Goal: Task Accomplishment & Management: Use online tool/utility

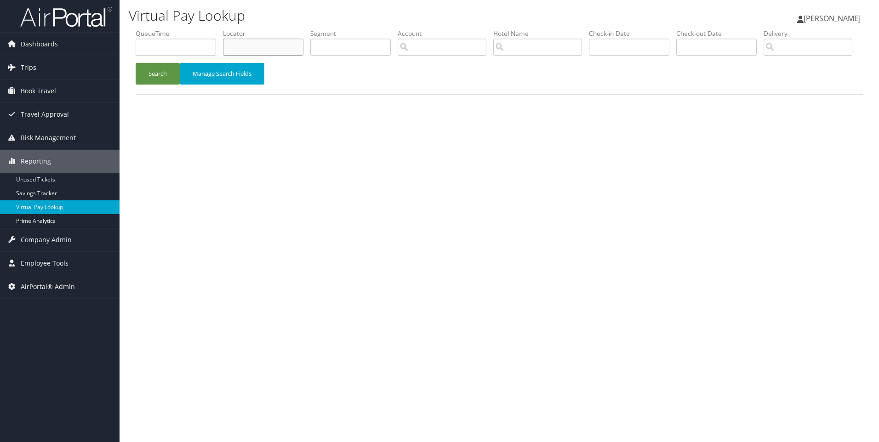
click at [276, 52] on input "text" at bounding box center [263, 47] width 80 height 17
paste input "D4ZLK7"
type input "D4ZLK7"
click at [136, 63] on button "Search" at bounding box center [158, 74] width 44 height 22
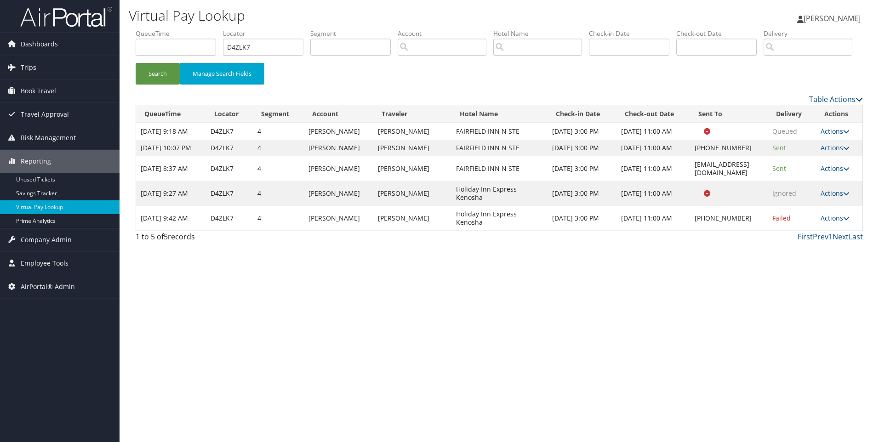
drag, startPoint x: 533, startPoint y: 269, endPoint x: 427, endPoint y: 263, distance: 106.4
click at [427, 231] on tr "[DATE] 9:42 AM D4ZLK7 4 [PERSON_NAME] DEREKRICHARD [PERSON_NAME] Holiday Inn Ex…" at bounding box center [499, 218] width 726 height 25
click at [427, 231] on td "[PERSON_NAME]" at bounding box center [412, 218] width 78 height 25
drag, startPoint x: 427, startPoint y: 263, endPoint x: 522, endPoint y: 266, distance: 94.8
click at [522, 231] on tr "[DATE] 9:42 AM D4ZLK7 4 [PERSON_NAME] DEREKRICHARD [PERSON_NAME] Holiday Inn Ex…" at bounding box center [499, 218] width 726 height 25
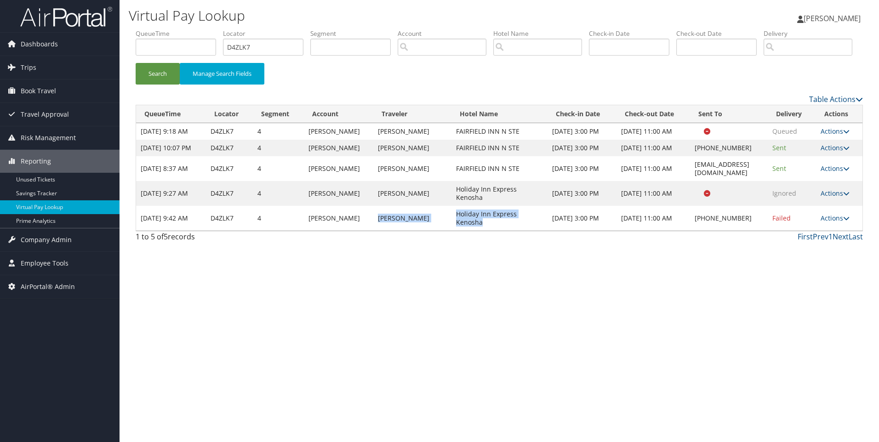
click at [522, 231] on td "Holiday Inn Express Kenosha" at bounding box center [500, 218] width 96 height 25
drag, startPoint x: 528, startPoint y: 272, endPoint x: 435, endPoint y: 272, distance: 92.4
click at [452, 231] on td "Holiday Inn Express Kenosha" at bounding box center [500, 218] width 96 height 25
copy td "Holiday Inn Express Kenosha"
click at [840, 223] on link "Actions" at bounding box center [835, 218] width 29 height 9
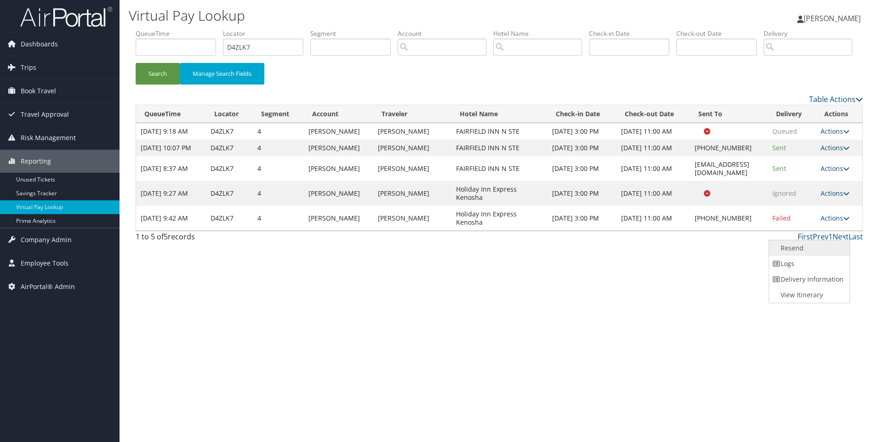
click at [808, 256] on link "Resend" at bounding box center [808, 248] width 79 height 16
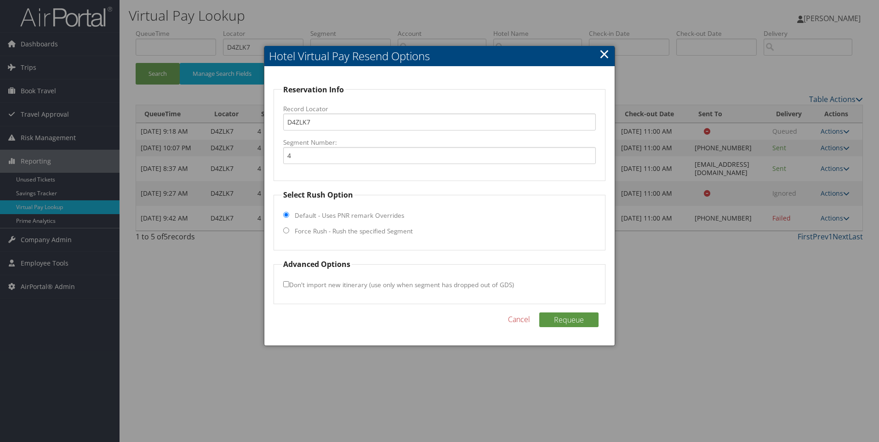
click at [284, 233] on input "Force Rush - Rush the specified Segment" at bounding box center [286, 231] width 6 height 6
radio input "true"
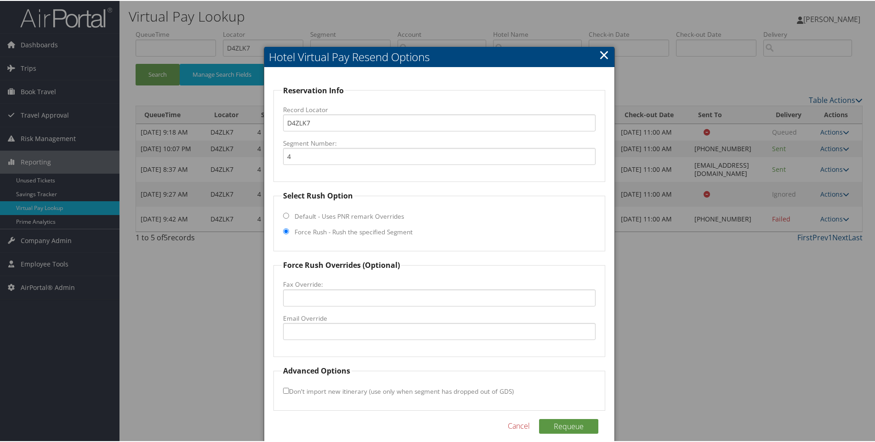
click at [297, 322] on label "Email Override" at bounding box center [439, 317] width 313 height 9
click at [297, 322] on input "Email Override" at bounding box center [439, 330] width 313 height 17
paste input "hiexkenosha@gmail.com"
type input "hiexkenosha@gmail.com"
click at [578, 424] on button "Requeue" at bounding box center [568, 425] width 59 height 15
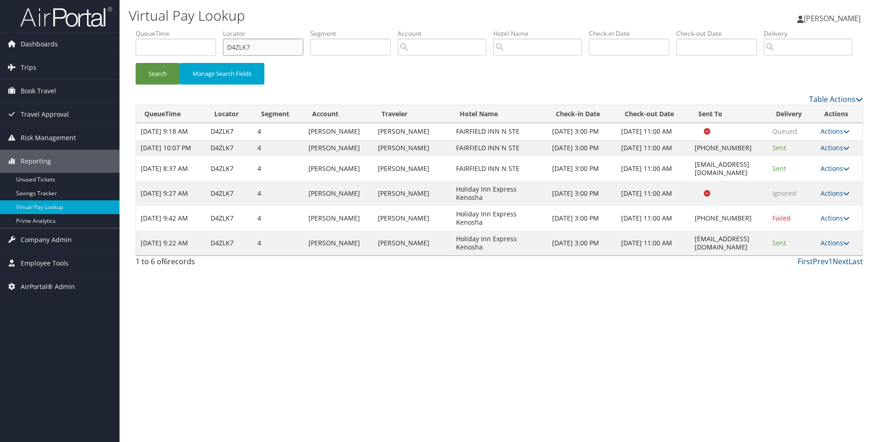
drag, startPoint x: 283, startPoint y: 53, endPoint x: 208, endPoint y: 60, distance: 75.2
click at [208, 29] on ul "QueueTime Locator D4ZLK7 Segment Account Traveler Hotel Name Check-in Date Chec…" at bounding box center [499, 29] width 727 height 0
paste input "D10G1"
click at [136, 63] on button "Search" at bounding box center [158, 74] width 44 height 22
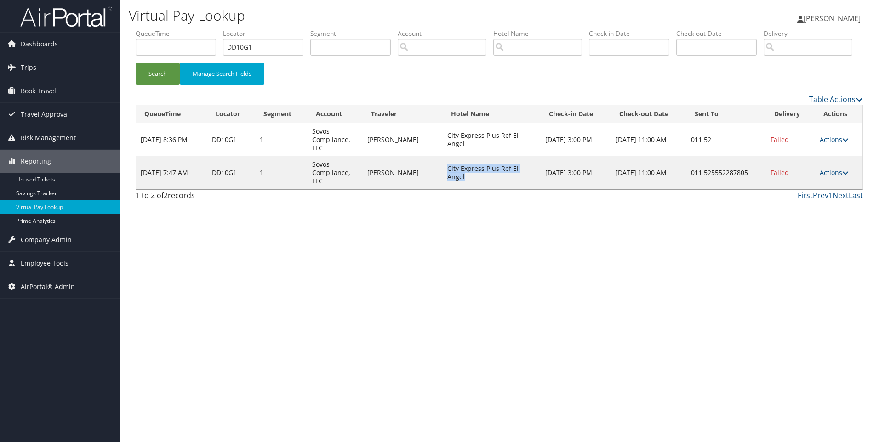
drag, startPoint x: 475, startPoint y: 213, endPoint x: 458, endPoint y: 206, distance: 18.5
click at [458, 189] on td "City Express Plus Ref El Angel" at bounding box center [492, 172] width 98 height 33
copy td "City Express Plus Ref El Angel"
drag, startPoint x: 261, startPoint y: 46, endPoint x: 143, endPoint y: 35, distance: 119.1
click at [143, 29] on ul "QueueTime Locator DD10G1 Segment Account Traveler Hotel Name Check-in Date Chec…" at bounding box center [499, 29] width 727 height 0
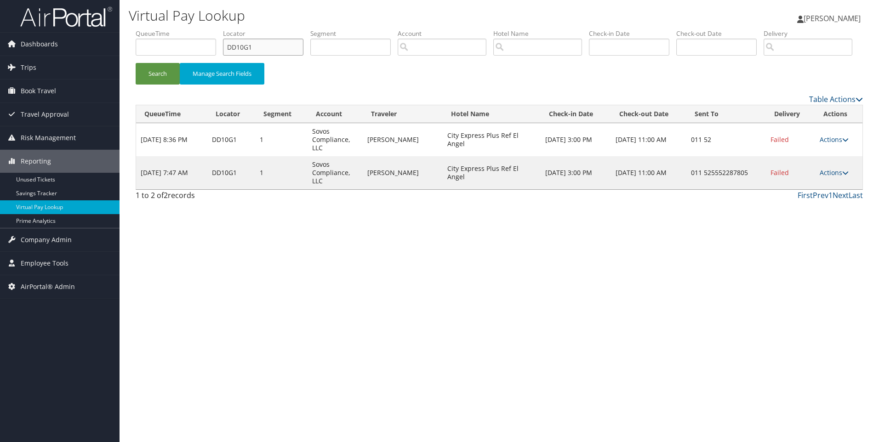
paste input "CYJJ2"
type input "DCYJJ2"
click at [136, 63] on button "Search" at bounding box center [158, 74] width 44 height 22
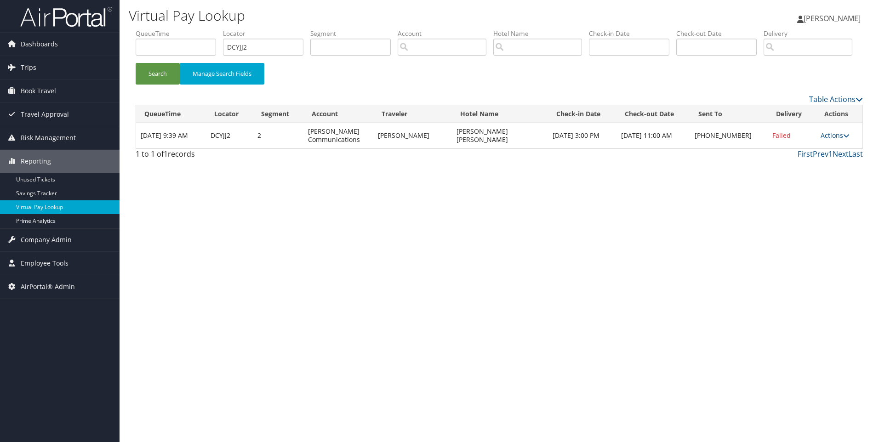
drag, startPoint x: 526, startPoint y: 169, endPoint x: 449, endPoint y: 171, distance: 77.3
click at [449, 148] on tr "Sep 10, 2025 9:39 AM DCYJJ2 2 Sorenson Communications DANIELLELATR ALEXANDER DR…" at bounding box center [499, 135] width 726 height 25
copy tr "DRURY SAV POOLER"
click at [837, 140] on link "Actions" at bounding box center [835, 135] width 29 height 9
click at [793, 157] on link "Resend" at bounding box center [808, 149] width 79 height 16
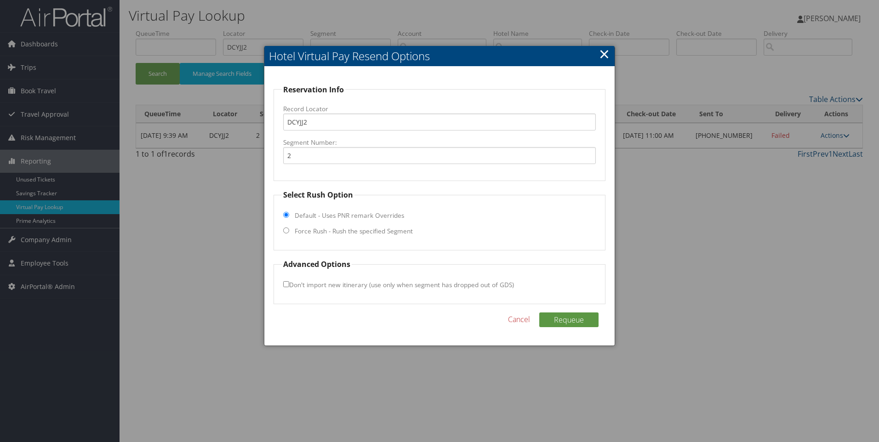
click at [285, 229] on input "Force Rush - Rush the specified Segment" at bounding box center [286, 231] width 6 height 6
radio input "true"
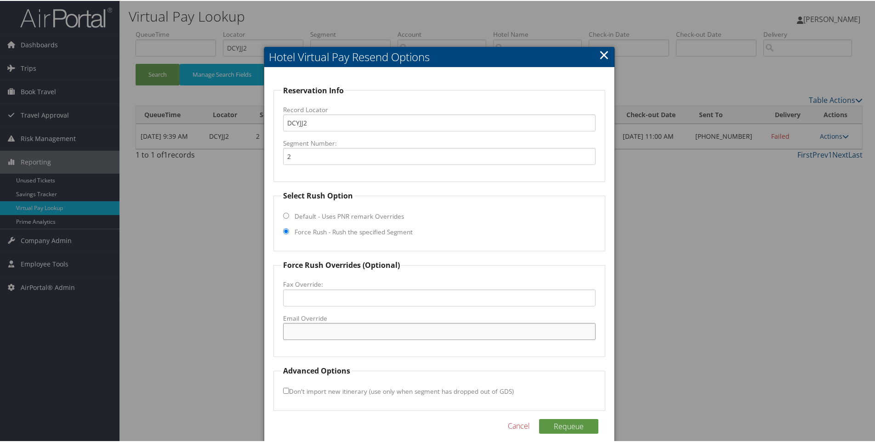
click at [290, 336] on input "Email Override" at bounding box center [439, 330] width 313 height 17
paste input ""p0204@druryhotels.com" <p0204@druryhotels.com>"
drag, startPoint x: 497, startPoint y: 330, endPoint x: 367, endPoint y: 338, distance: 130.4
click at [367, 338] on input ""p0204@druryhotels.com" <p0204@druryhotels.com>" at bounding box center [439, 330] width 313 height 17
click at [289, 329] on input ""p0204@druryhotels.com" at bounding box center [439, 330] width 313 height 17
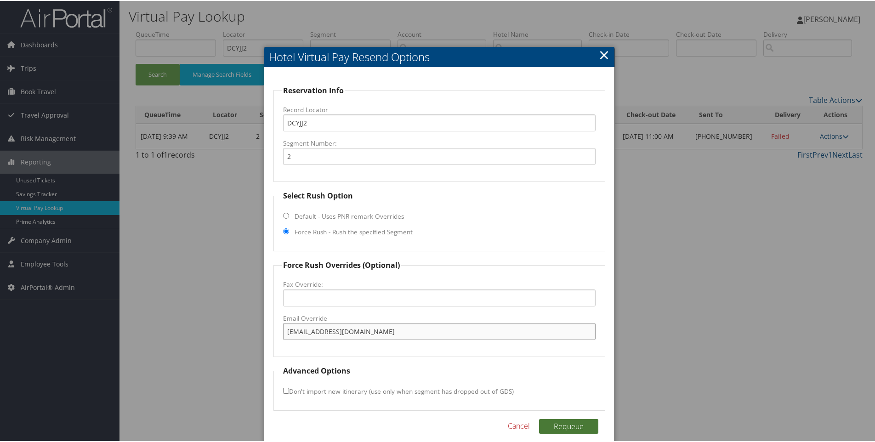
type input "p0204@druryhotels.com"
click at [572, 421] on button "Requeue" at bounding box center [568, 425] width 59 height 15
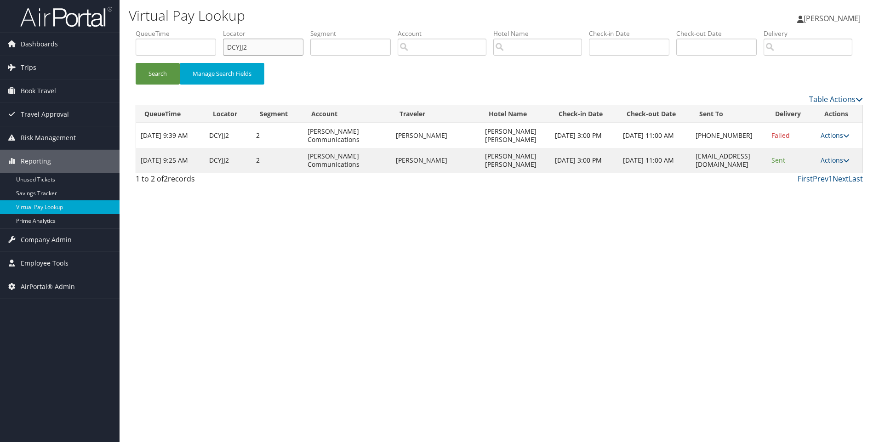
drag, startPoint x: 286, startPoint y: 51, endPoint x: 175, endPoint y: 52, distance: 110.4
click at [175, 29] on ul "QueueTime Locator DCYJJ2 Segment Account Traveler Hotel Name Check-in Date Chec…" at bounding box center [499, 29] width 727 height 0
paste input "4ZKFW"
click at [136, 63] on button "Search" at bounding box center [158, 74] width 44 height 22
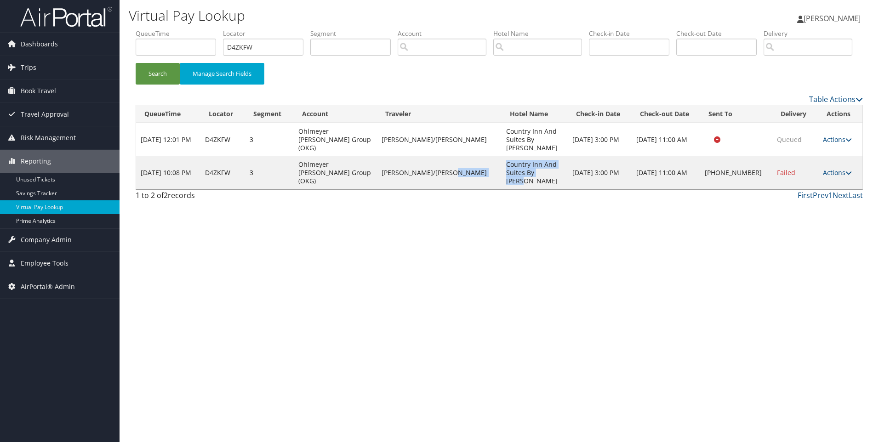
drag, startPoint x: 549, startPoint y: 196, endPoint x: 477, endPoint y: 187, distance: 72.3
click at [477, 187] on tr "Sep 10, 2025 10:08 PM D4ZKFW 3 Ohlmeyer Kusserow Group (OKG) VILLARREAL/JUAN GA…" at bounding box center [499, 172] width 726 height 33
drag, startPoint x: 477, startPoint y: 187, endPoint x: 520, endPoint y: 258, distance: 83.4
click at [520, 258] on div "Virtual Pay Lookup Sophia Cain Sophia Cain My Settings Travel Agency Contacts L…" at bounding box center [500, 221] width 760 height 442
drag, startPoint x: 263, startPoint y: 44, endPoint x: 164, endPoint y: 56, distance: 99.6
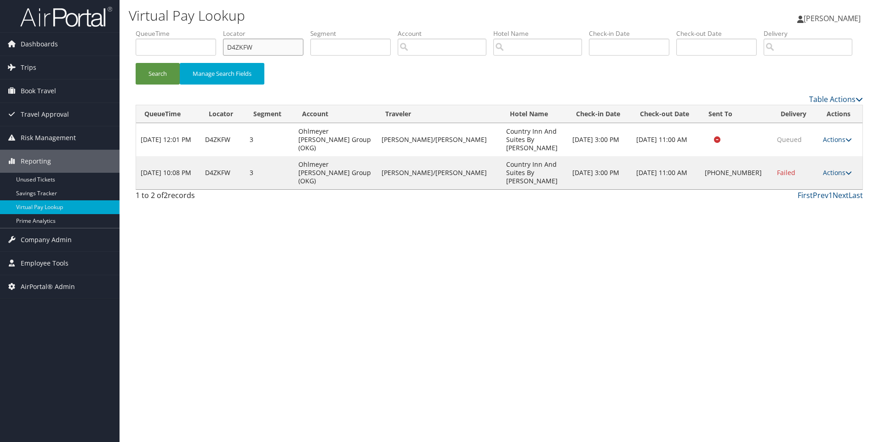
click at [164, 29] on ul "QueueTime Locator D4ZKFW Segment Account Traveler Hotel Name Check-in Date Chec…" at bounding box center [499, 29] width 727 height 0
paste input "CYVY7"
click at [136, 63] on button "Search" at bounding box center [158, 74] width 44 height 22
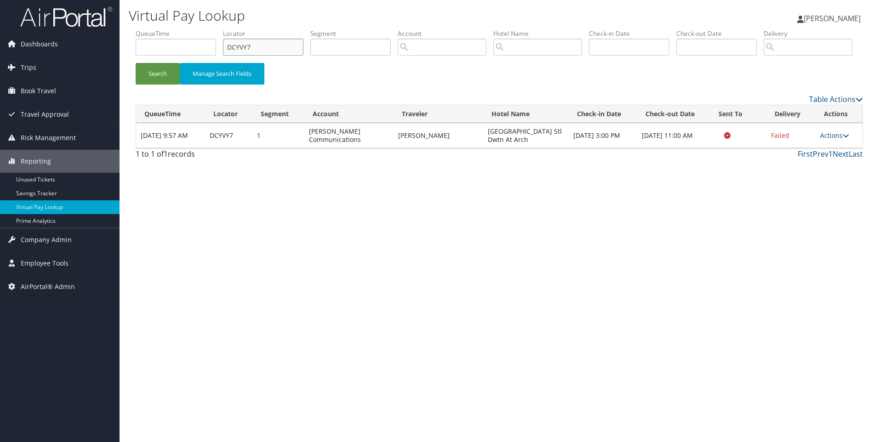
drag, startPoint x: 284, startPoint y: 46, endPoint x: 173, endPoint y: 37, distance: 111.6
click at [173, 29] on ul "QueueTime Locator DCYVY7 Segment Account Traveler Hotel Name Check-in Date Chec…" at bounding box center [499, 29] width 727 height 0
paste input "PFZR"
type input "DCPFZR"
click at [136, 63] on button "Search" at bounding box center [158, 74] width 44 height 22
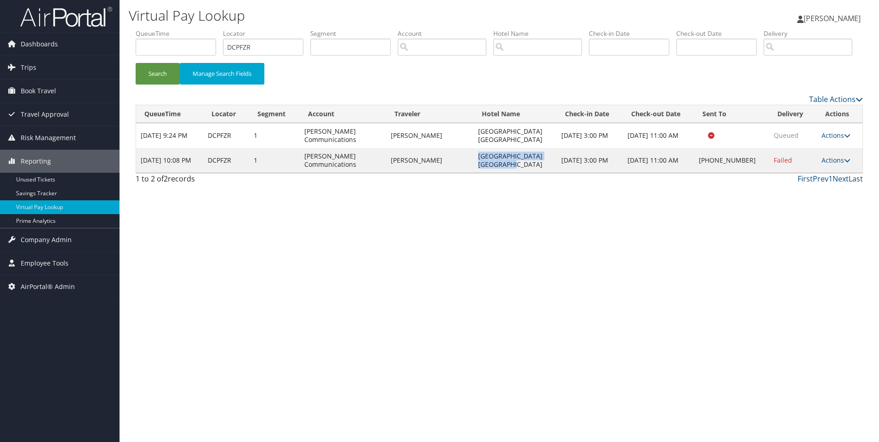
drag, startPoint x: 539, startPoint y: 200, endPoint x: 491, endPoint y: 189, distance: 49.9
click at [491, 173] on tr "Sep 10, 2025 10:08 PM DCPFZR 1 Sorenson Communications SCOTT WALBURG Hampton In…" at bounding box center [499, 160] width 726 height 25
copy tr "Hampton Inn Stes Tacoma Mall"
click at [837, 165] on link "Actions" at bounding box center [836, 160] width 29 height 9
click at [809, 182] on link "Resend" at bounding box center [806, 174] width 79 height 16
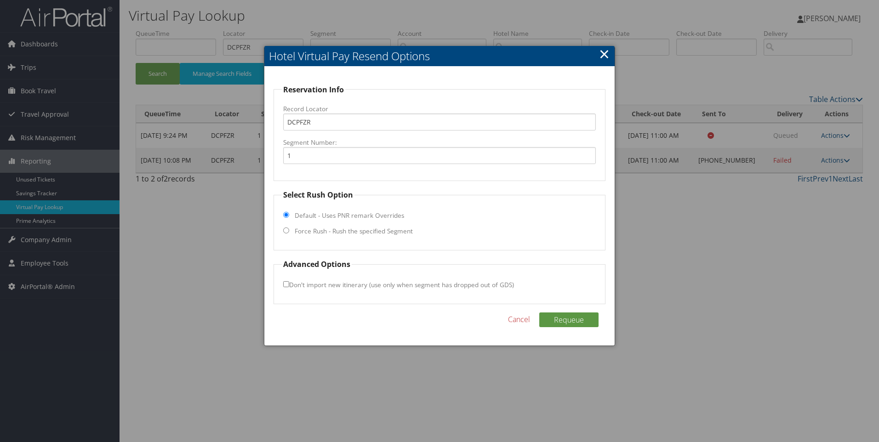
click at [298, 235] on label "Force Rush - Rush the specified Segment" at bounding box center [354, 231] width 118 height 9
click at [289, 234] on input "Force Rush - Rush the specified Segment" at bounding box center [286, 231] width 6 height 6
radio input "true"
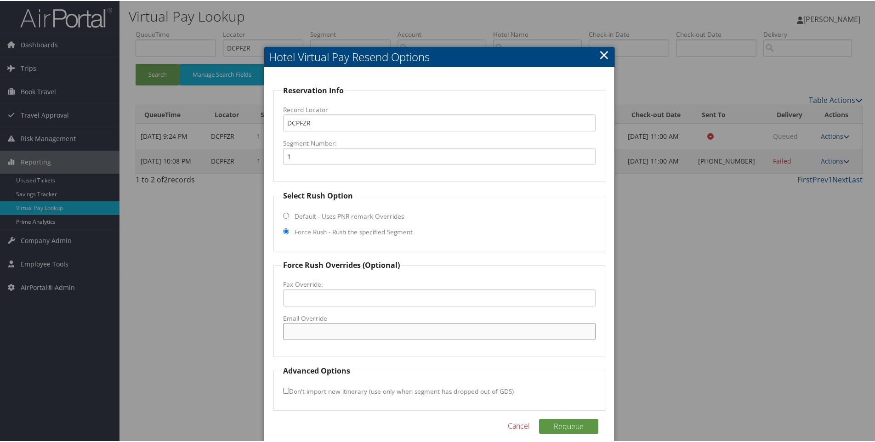
click at [307, 326] on input "Email Override" at bounding box center [439, 330] width 313 height 17
paste input "SEAHX_Hampton_Suites@hilton.com"
type input "SEAHX_Hampton_Suites@hilton.com"
click at [536, 425] on div "Requeue Cancel" at bounding box center [440, 430] width 332 height 24
click at [553, 427] on button "Requeue" at bounding box center [568, 425] width 59 height 15
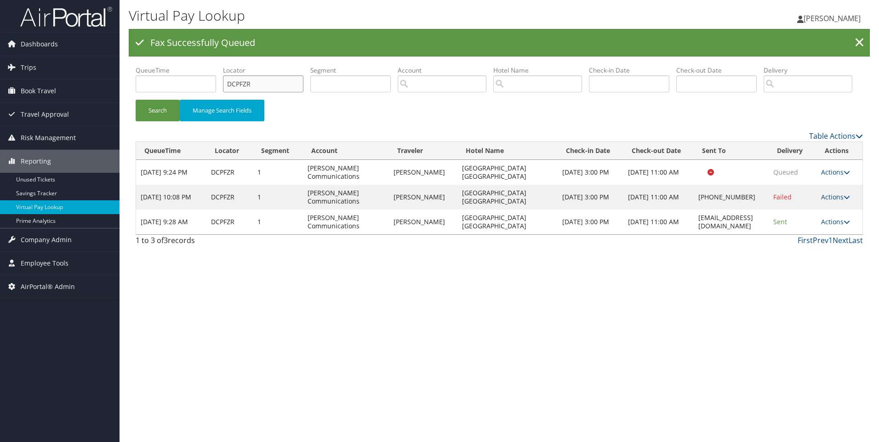
drag, startPoint x: 270, startPoint y: 87, endPoint x: 176, endPoint y: 78, distance: 94.2
click at [176, 66] on ul "QueueTime Locator DCPFZR Segment Account Traveler Hotel Name Check-in Date Chec…" at bounding box center [499, 66] width 727 height 0
paste input "KTG9"
click at [136, 100] on button "Search" at bounding box center [158, 111] width 44 height 22
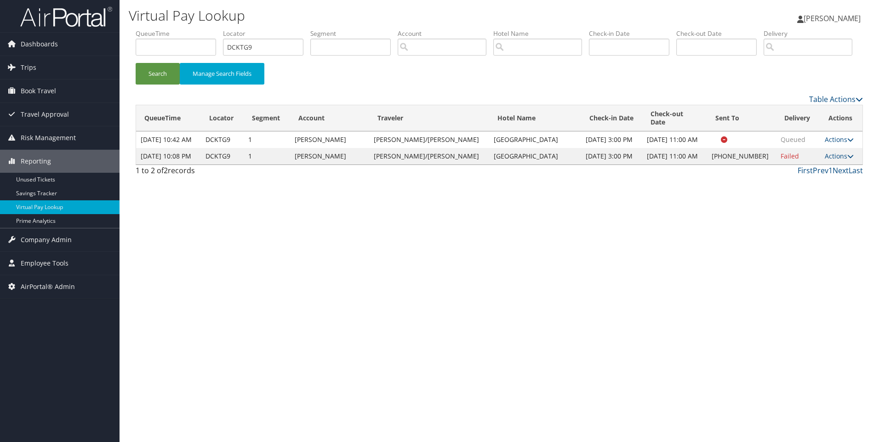
drag, startPoint x: 510, startPoint y: 237, endPoint x: 454, endPoint y: 228, distance: 56.4
click at [454, 228] on div "Virtual Pay Lookup Sophia Cain Sophia Cain My Settings Travel Agency Contacts L…" at bounding box center [500, 221] width 760 height 442
drag, startPoint x: 506, startPoint y: 198, endPoint x: 466, endPoint y: 190, distance: 40.9
click at [489, 165] on td "Courtyard Gateway Apt Marriott" at bounding box center [535, 156] width 92 height 17
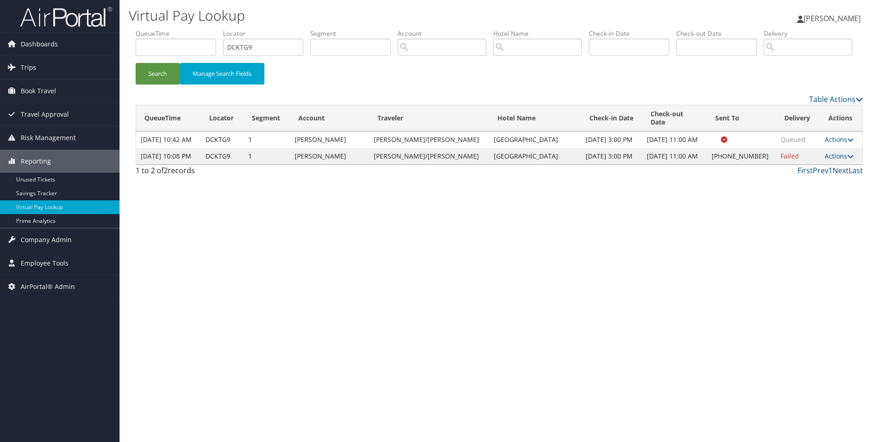
copy td "Courtyard Gateway Apt Marriott"
click at [842, 160] on link "Actions" at bounding box center [839, 156] width 29 height 9
click at [796, 229] on link "View Itinerary" at bounding box center [807, 221] width 79 height 16
drag, startPoint x: 280, startPoint y: 51, endPoint x: 230, endPoint y: 53, distance: 49.7
click at [230, 53] on input "DCKTG9" at bounding box center [263, 47] width 80 height 17
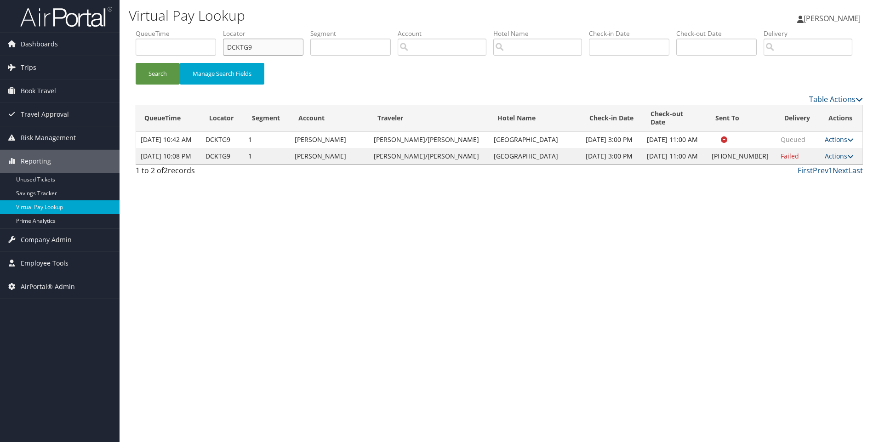
paste input "9ZPW1"
type input "D9ZPW1"
click at [136, 63] on button "Search" at bounding box center [158, 74] width 44 height 22
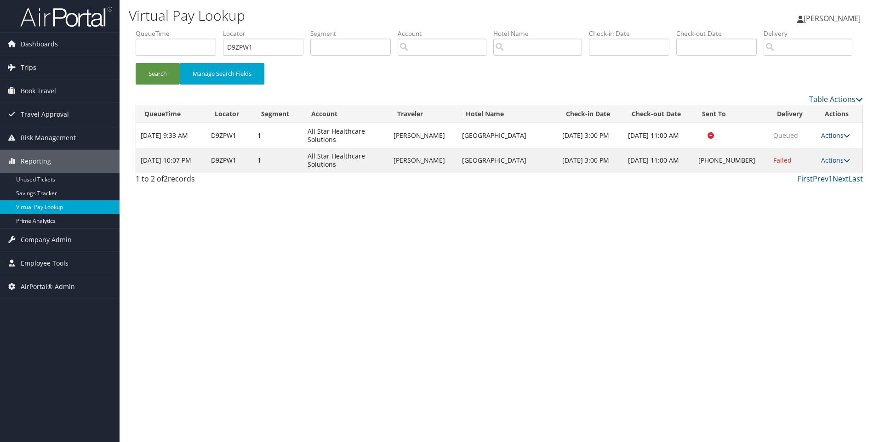
click at [828, 173] on td "Actions Resend Logs Delivery Information View Itinerary" at bounding box center [840, 160] width 46 height 25
click at [833, 165] on link "Actions" at bounding box center [835, 160] width 29 height 9
click at [814, 229] on link "View Itinerary" at bounding box center [808, 221] width 79 height 16
click at [829, 165] on link "Actions" at bounding box center [835, 160] width 29 height 9
click at [817, 182] on link "Resend" at bounding box center [808, 174] width 79 height 16
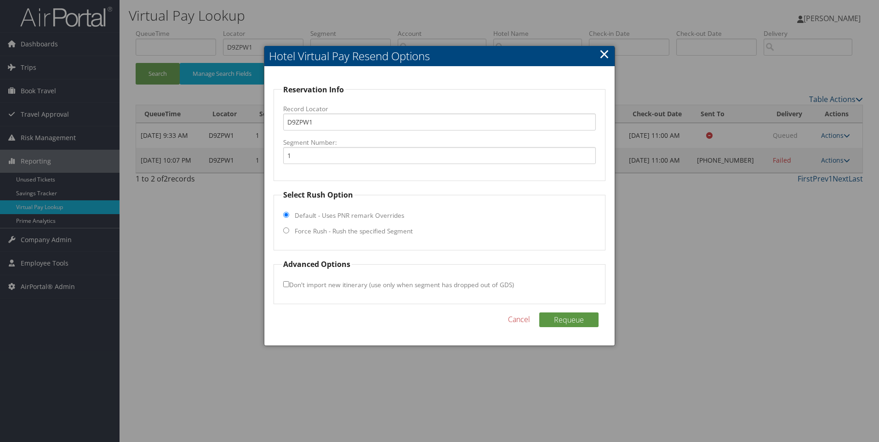
click at [284, 230] on input "Force Rush - Rush the specified Segment" at bounding box center [286, 231] width 6 height 6
radio input "true"
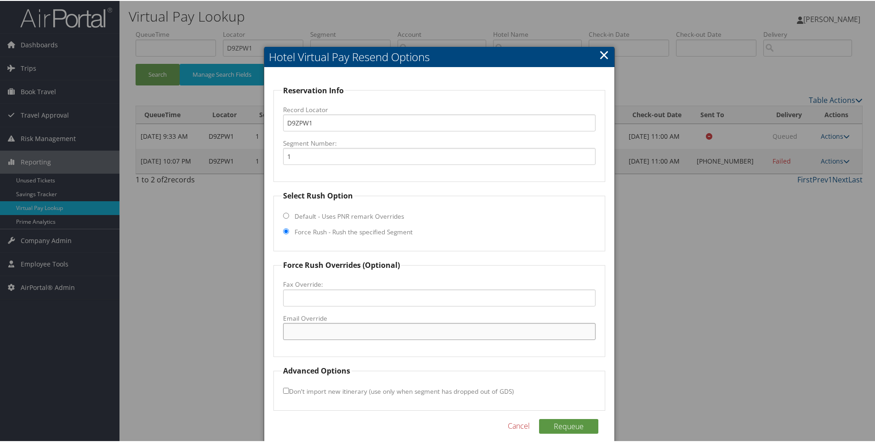
click at [313, 329] on input "Email Override" at bounding box center [439, 330] width 313 height 17
paste input "cwsdecaturtx@gmail.com"
type input "cwsdecaturtx@gmail.com"
click at [577, 411] on div "Reservation Info Record Locator D9ZPW1 Segment Number: 1 Select Rush Option Def…" at bounding box center [439, 259] width 351 height 385
click at [570, 427] on button "Requeue" at bounding box center [568, 425] width 59 height 15
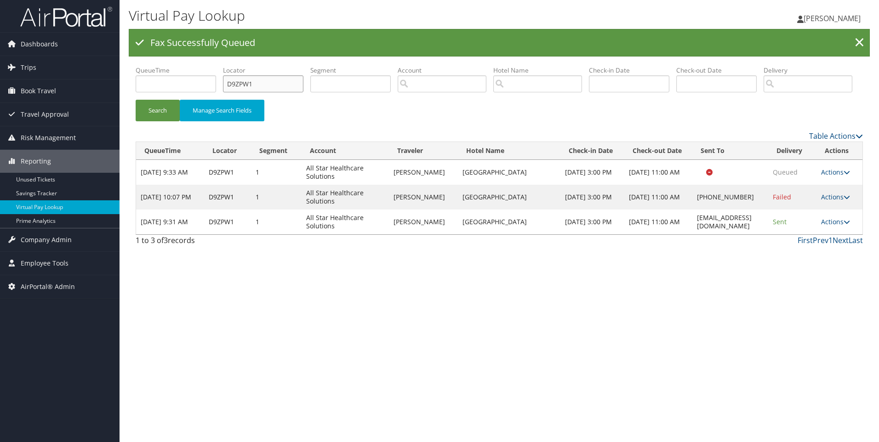
drag, startPoint x: 272, startPoint y: 85, endPoint x: 140, endPoint y: 100, distance: 132.8
click at [140, 66] on ul "QueueTime Locator D9ZPW1 Segment Account Traveler Hotel Name Check-in Date Chec…" at bounding box center [499, 66] width 727 height 0
paste input "YXJM"
type input "D9YXJM"
click at [136, 100] on button "Search" at bounding box center [158, 111] width 44 height 22
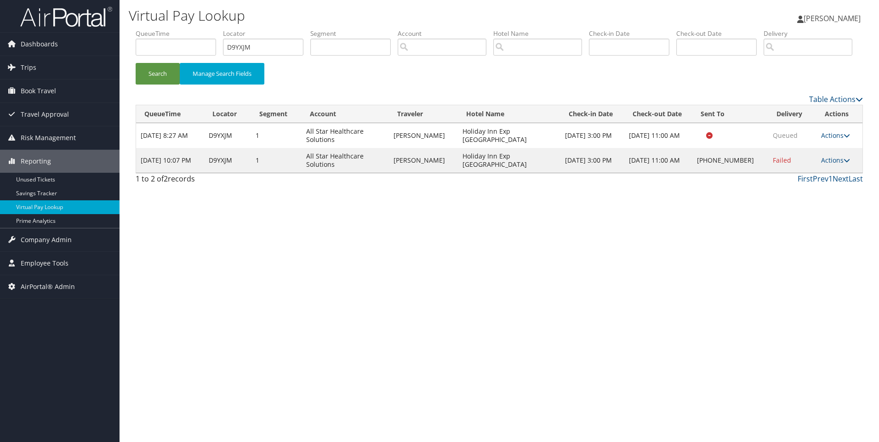
drag, startPoint x: 564, startPoint y: 195, endPoint x: 464, endPoint y: 198, distance: 100.3
click at [464, 173] on tr "Sep 10, 2025 10:07 PM D9YXJM 1 All Star Healthcare Solutions YELENA KRISHCHENKO…" at bounding box center [499, 160] width 726 height 25
copy tr "Holiday Inn Exp Stes Grandview"
click at [825, 165] on link "Actions" at bounding box center [835, 160] width 29 height 9
click at [810, 182] on link "Resend" at bounding box center [807, 174] width 79 height 16
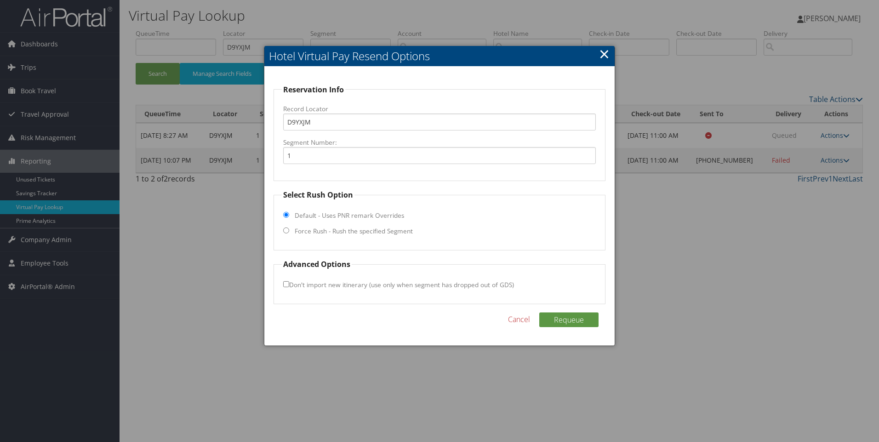
click at [286, 229] on input "Force Rush - Rush the specified Segment" at bounding box center [286, 231] width 6 height 6
radio input "true"
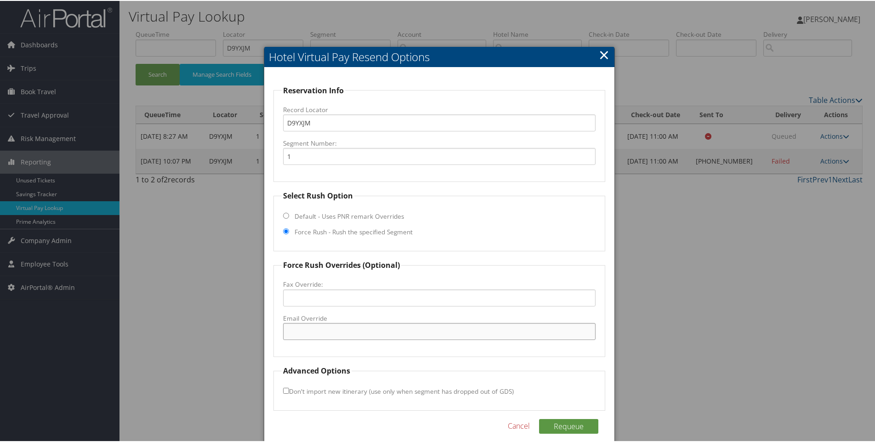
click at [304, 335] on input "Email Override" at bounding box center [439, 330] width 313 height 17
paste input "guestservicesgrandview@gmail.com"
type input "guestservicesgrandview@gmail.com"
click at [574, 419] on button "Requeue" at bounding box center [568, 425] width 59 height 15
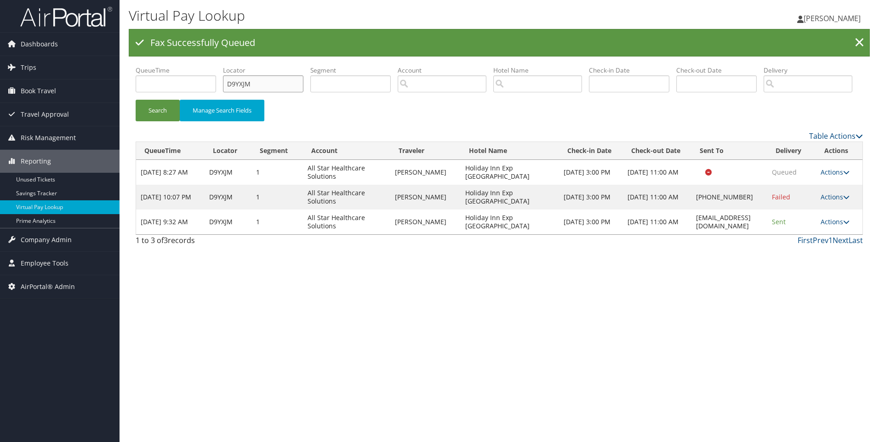
drag, startPoint x: 273, startPoint y: 86, endPoint x: 185, endPoint y: 88, distance: 88.3
click at [185, 66] on ul "QueueTime Locator D9YXJM Segment Account Traveler Hotel Name Check-in Date Chec…" at bounding box center [499, 66] width 727 height 0
paste input "6Z48W"
type input "D6Z48W"
click at [136, 100] on button "Search" at bounding box center [158, 111] width 44 height 22
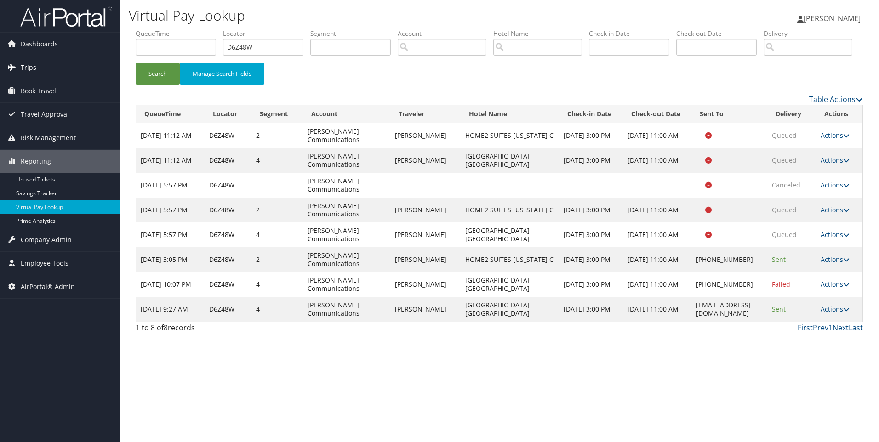
click at [56, 72] on link "Trips" at bounding box center [60, 67] width 120 height 23
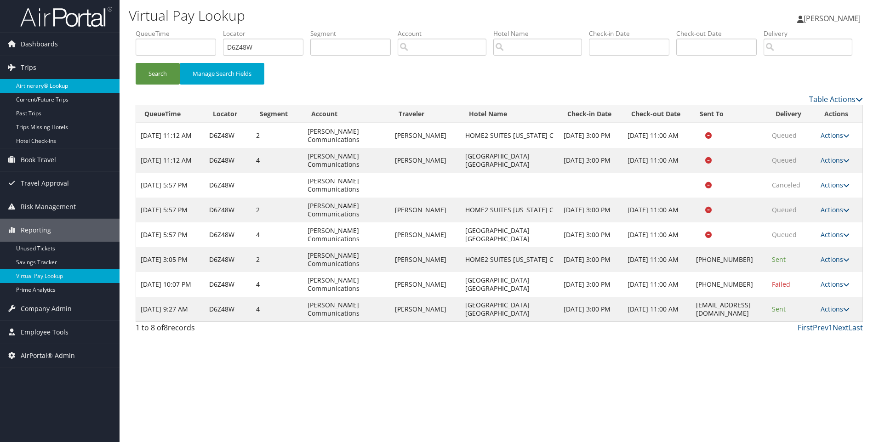
click at [54, 85] on link "Airtinerary® Lookup" at bounding box center [60, 86] width 120 height 14
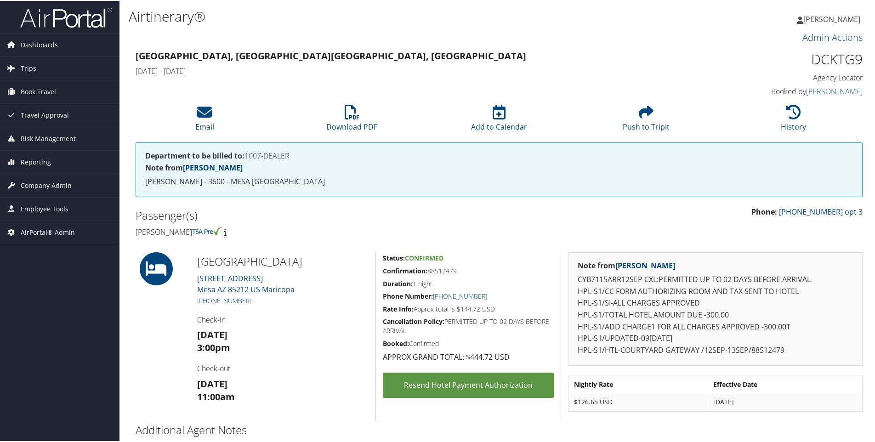
scroll to position [22, 0]
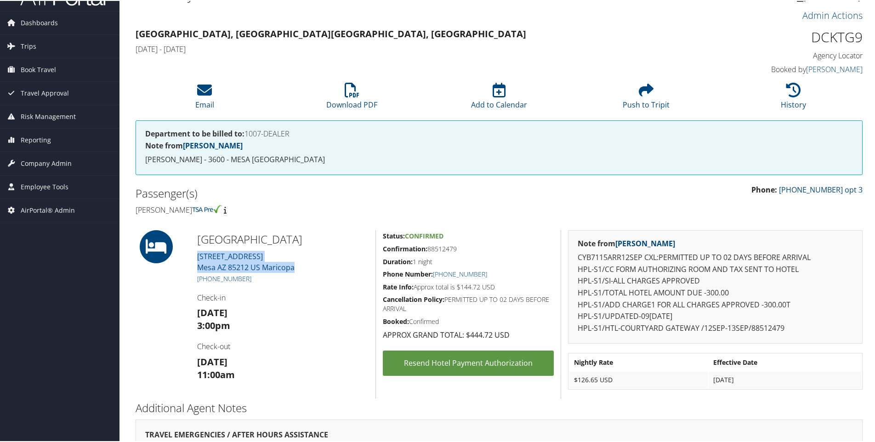
drag, startPoint x: 299, startPoint y: 269, endPoint x: 196, endPoint y: 253, distance: 103.9
click at [196, 253] on div "Courtyard Gateway Apt Marriott 6907 E RAY ROAD Mesa AZ 85212 US Maricopa +1 (48…" at bounding box center [282, 313] width 185 height 169
copy link "6907 E RAY ROAD Mesa AZ 85212 US Maricopa"
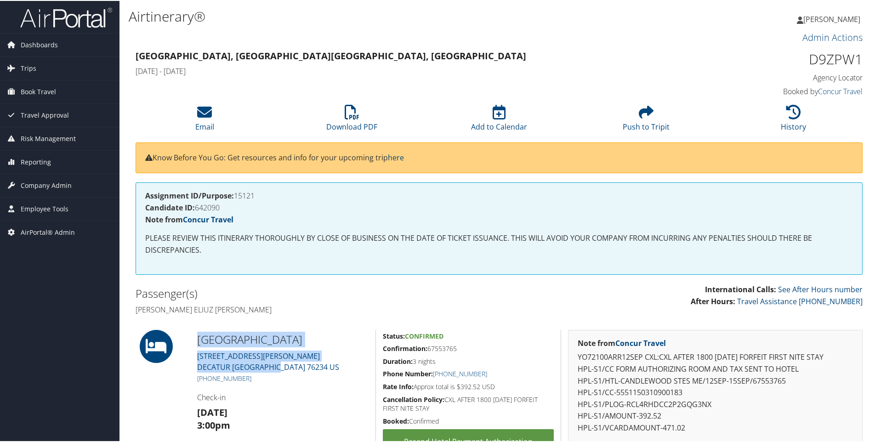
drag, startPoint x: 280, startPoint y: 366, endPoint x: 190, endPoint y: 355, distance: 90.7
click at [190, 355] on div "Candlewood Stes Medical Center 601 WEST THOMPSON ROAD DECATUR TX 76234 US +1 (9…" at bounding box center [282, 422] width 185 height 186
copy link "601 WEST THOMPSON ROAD DECATUR TX 76234 US"
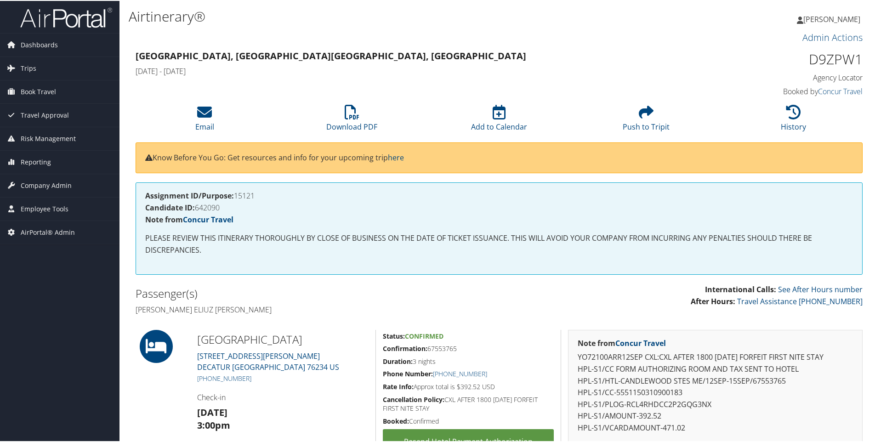
click at [690, 16] on div "Sophia Cain Sophia Cain My Settings Travel Agency Contacts Log Consulting Time …" at bounding box center [732, 22] width 293 height 35
drag, startPoint x: 276, startPoint y: 370, endPoint x: 191, endPoint y: 355, distance: 85.9
click at [191, 355] on div "Candlewood Stes Medical Center 601 WEST THOMPSON ROAD DECATUR TX 76234 US +1 (9…" at bounding box center [282, 422] width 185 height 186
copy link "601 WEST THOMPSON ROAD DECATUR TX 76234 US"
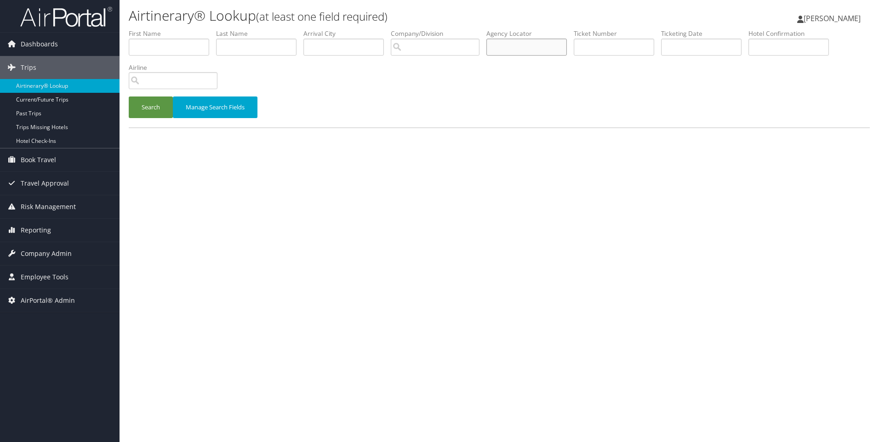
click at [527, 42] on input "text" at bounding box center [526, 47] width 80 height 17
paste input "DDBPTH"
type input "DDBPTH"
click at [129, 97] on button "Search" at bounding box center [151, 108] width 44 height 22
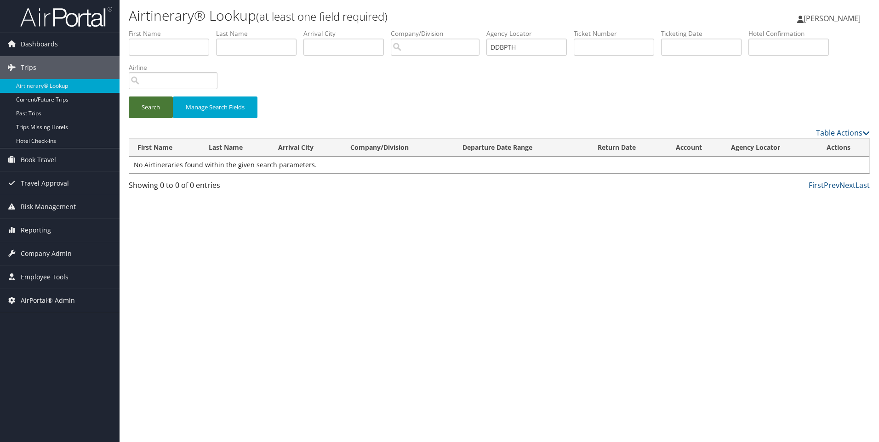
click at [150, 100] on button "Search" at bounding box center [151, 108] width 44 height 22
click at [152, 102] on button "Search" at bounding box center [151, 108] width 44 height 22
